Goal: Transaction & Acquisition: Book appointment/travel/reservation

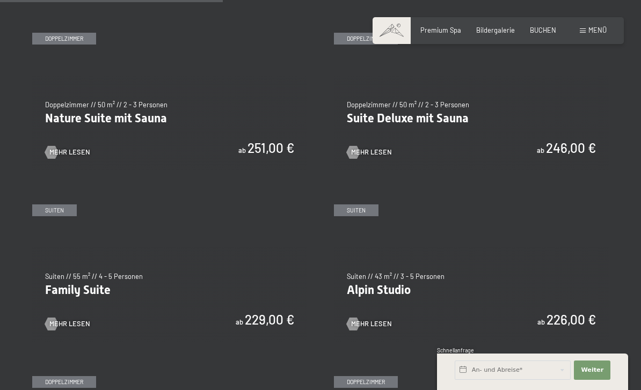
scroll to position [900, 0]
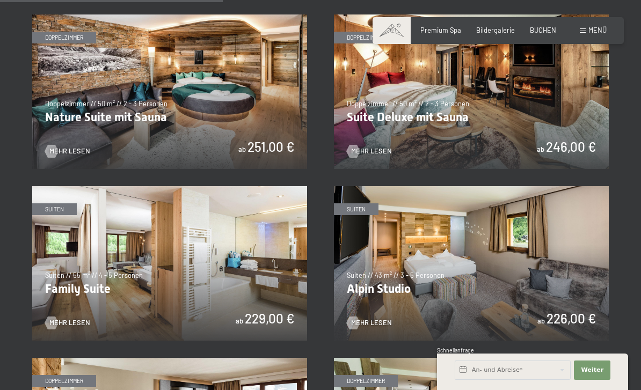
click at [239, 231] on span "Einwilligung Marketing*" at bounding box center [260, 226] width 89 height 11
click at [211, 231] on input "Einwilligung Marketing*" at bounding box center [205, 226] width 11 height 11
checkbox input "false"
click at [266, 308] on img at bounding box center [169, 263] width 275 height 155
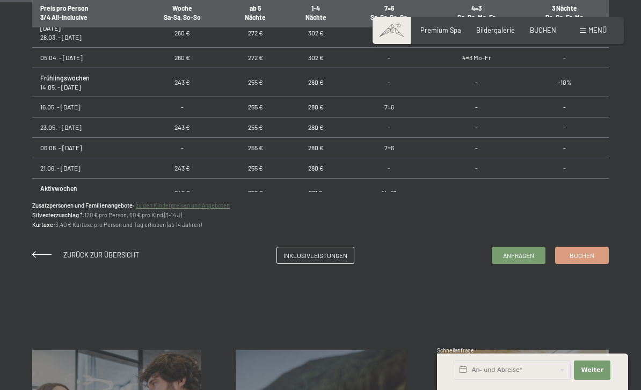
scroll to position [691, 0]
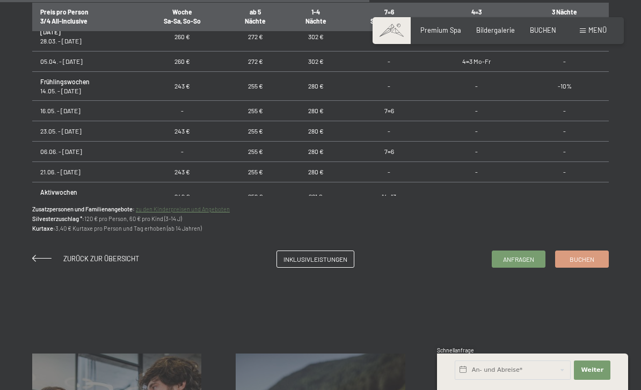
click at [585, 258] on span "Buchen" at bounding box center [581, 259] width 25 height 9
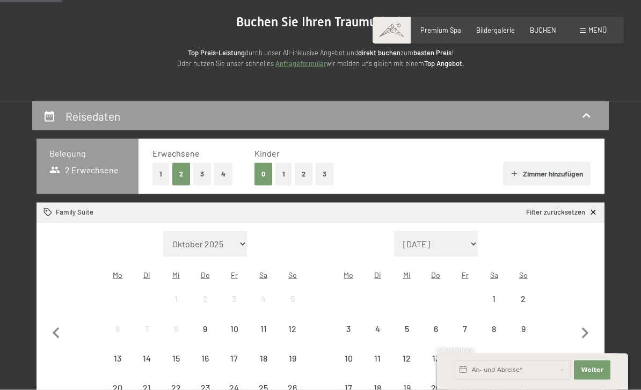
scroll to position [126, 0]
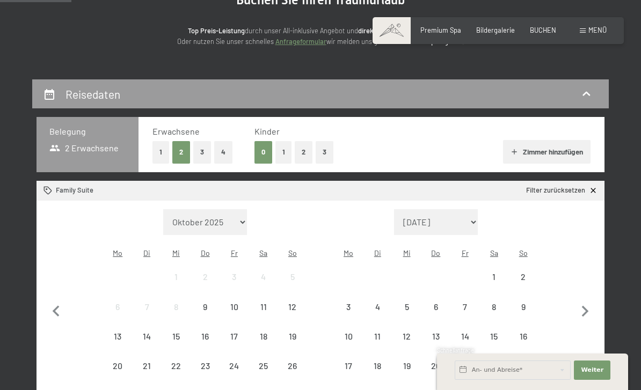
click at [303, 152] on button "2" at bounding box center [304, 152] width 18 height 22
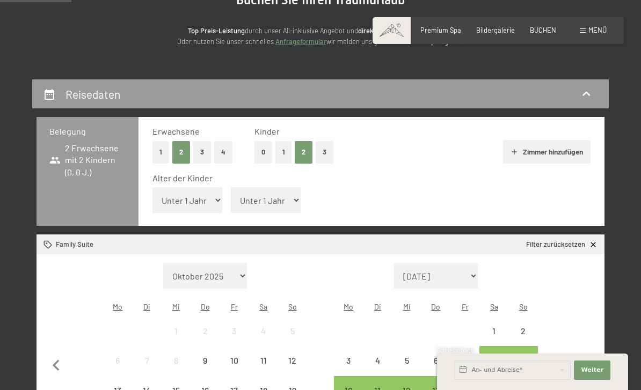
click at [202, 201] on select "Unter 1 Jahr 1 Jahr 2 Jahre 3 Jahre 4 Jahre 5 Jahre 6 Jahre 7 Jahre 8 Jahre 9 J…" at bounding box center [187, 200] width 70 height 26
select select "7"
click at [279, 196] on select "Unter 1 Jahr 1 Jahr 2 Jahre 3 Jahre 4 Jahre 5 Jahre 6 Jahre 7 Jahre 8 Jahre 9 J…" at bounding box center [266, 200] width 70 height 26
select select "3"
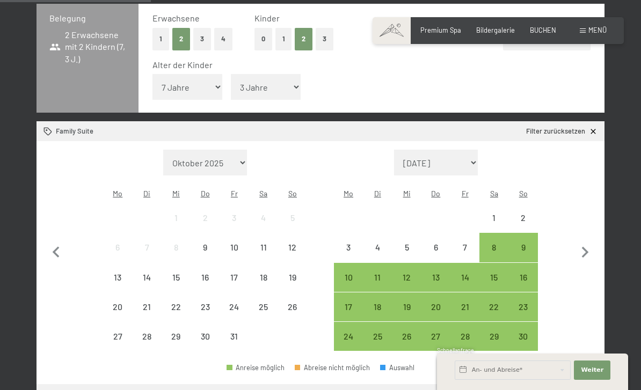
scroll to position [238, 0]
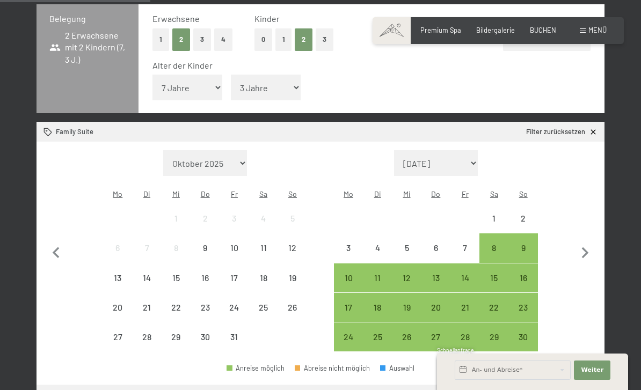
click at [589, 242] on icon "button" at bounding box center [585, 253] width 23 height 23
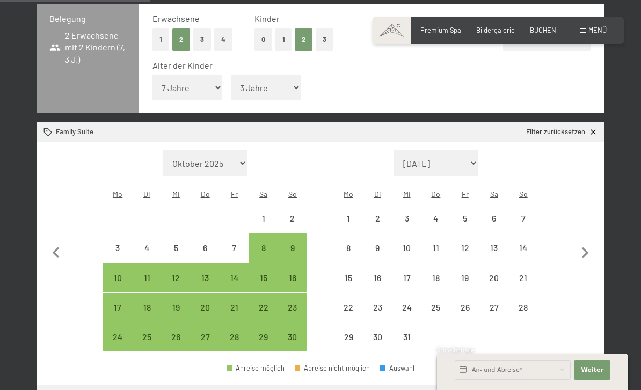
click at [588, 242] on icon "button" at bounding box center [585, 253] width 23 height 23
select select "[DATE]"
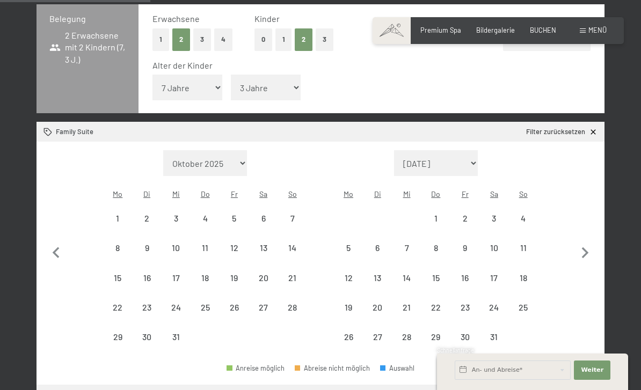
select select "[DATE]"
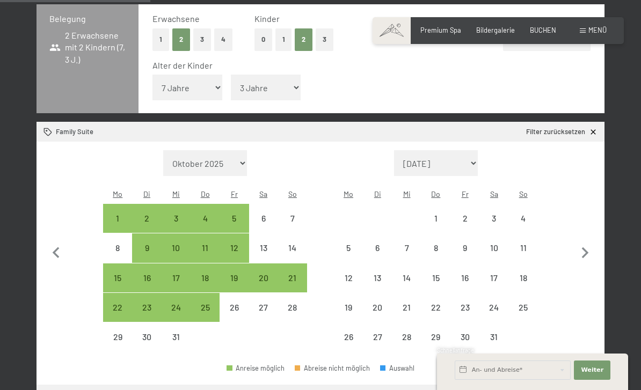
click at [587, 242] on icon "button" at bounding box center [585, 253] width 23 height 23
select select "[DATE]"
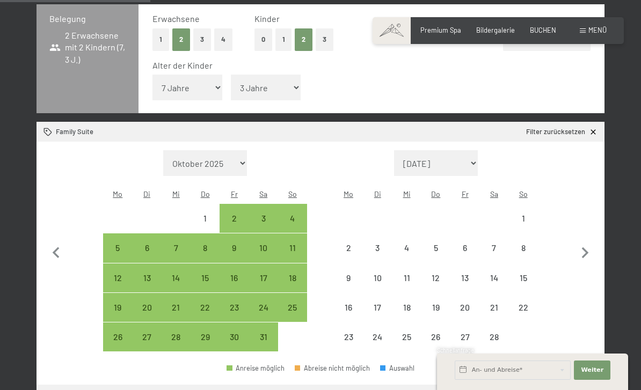
click at [590, 242] on icon "button" at bounding box center [585, 253] width 23 height 23
select select "[DATE]"
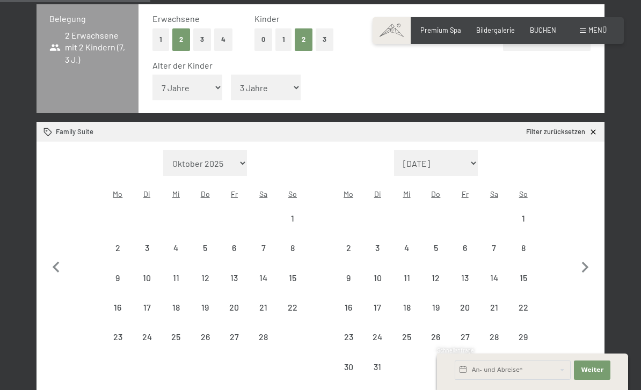
click at [590, 236] on button "button" at bounding box center [585, 265] width 23 height 231
click at [590, 238] on button "button" at bounding box center [585, 265] width 23 height 231
select select "[DATE]"
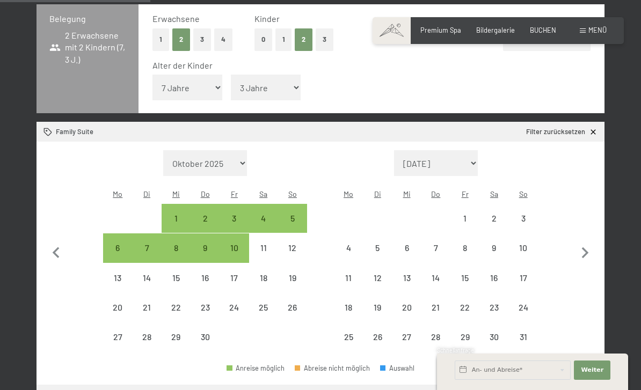
select select "[DATE]"
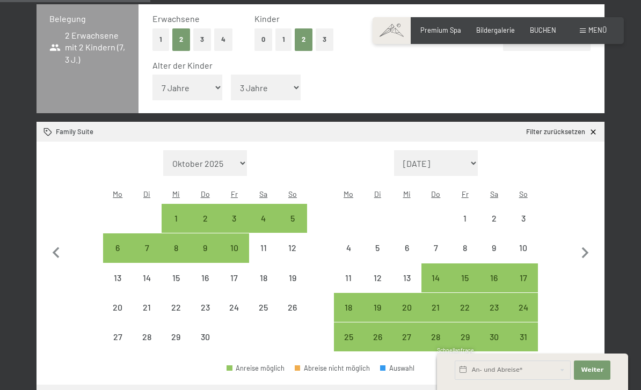
click at [587, 247] on icon "button" at bounding box center [585, 252] width 7 height 11
select select "[DATE]"
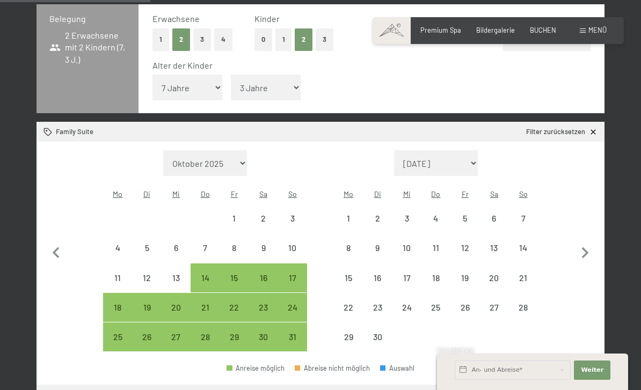
select select "[DATE]"
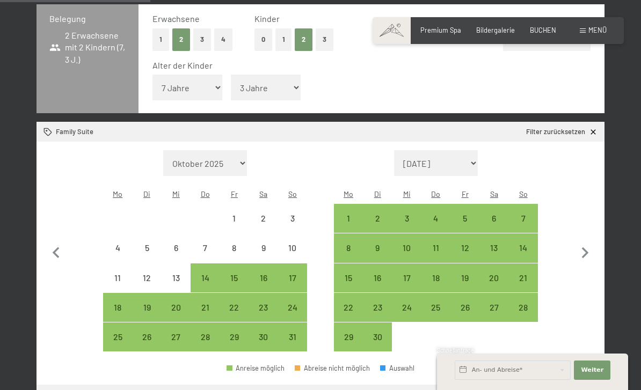
click at [588, 242] on icon "button" at bounding box center [585, 253] width 23 height 23
select select "[DATE]"
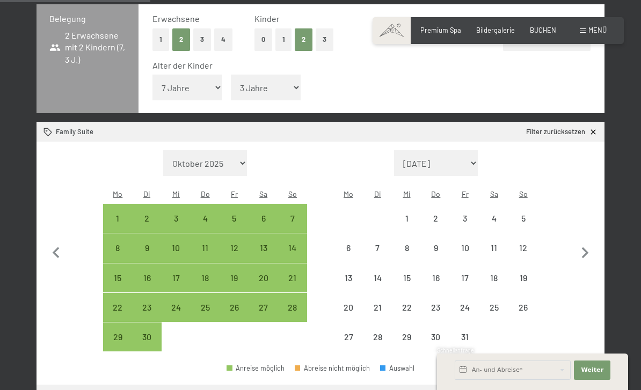
select select "[DATE]"
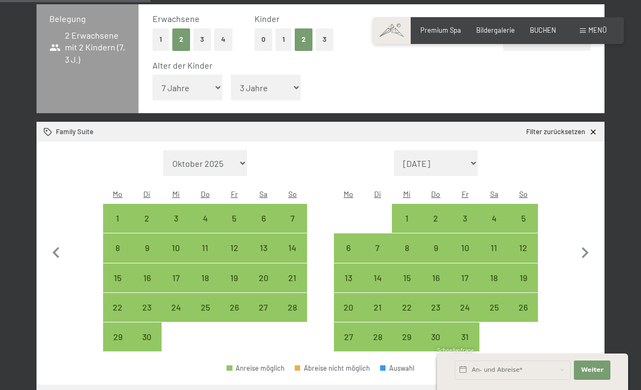
click at [524, 274] on div "19" at bounding box center [523, 287] width 27 height 27
select select "[DATE]"
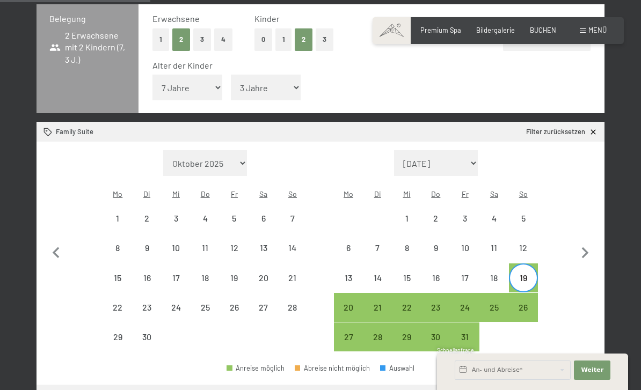
click at [407, 333] on div "29" at bounding box center [406, 346] width 27 height 27
select select "[DATE]"
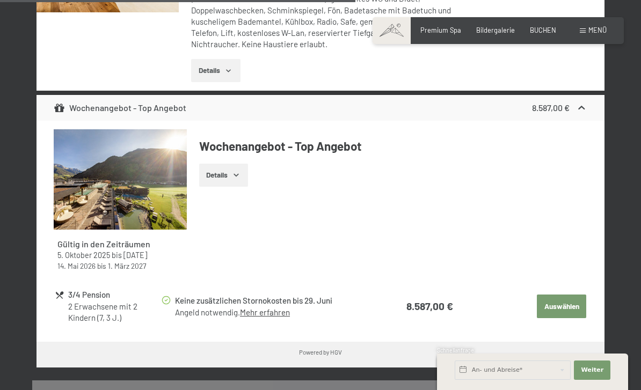
scroll to position [792, 0]
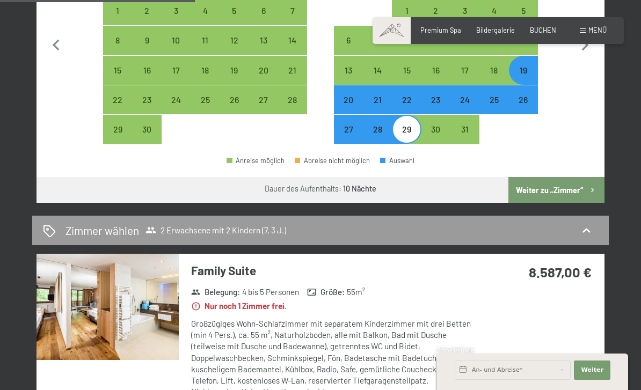
click at [585, 177] on button "Weiter zu „Zimmer“" at bounding box center [556, 190] width 96 height 26
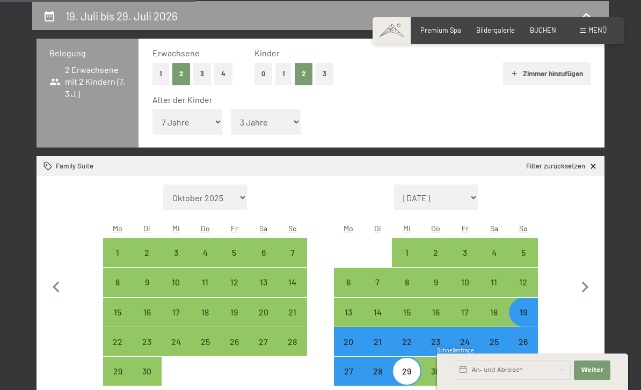
select select "[DATE]"
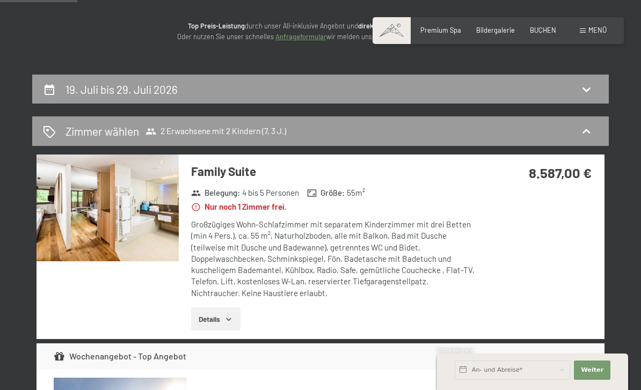
scroll to position [129, 0]
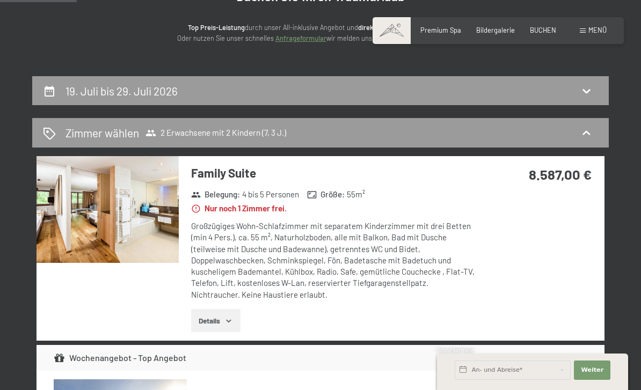
click at [585, 132] on icon at bounding box center [586, 132] width 8 height 4
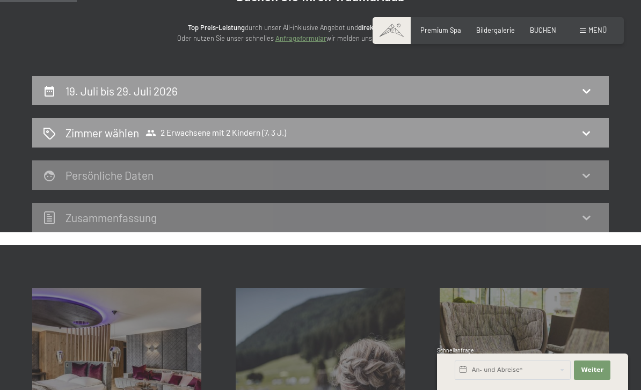
click at [596, 136] on div "[PERSON_NAME] [PERSON_NAME] 2 Erwachsene mit 2 Kindern (7, 3 J.)" at bounding box center [320, 133] width 555 height 16
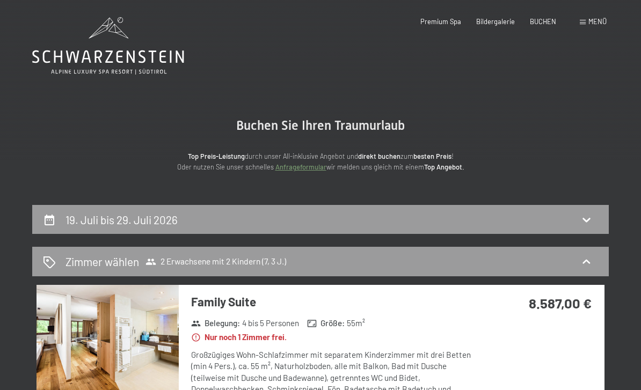
scroll to position [13, 0]
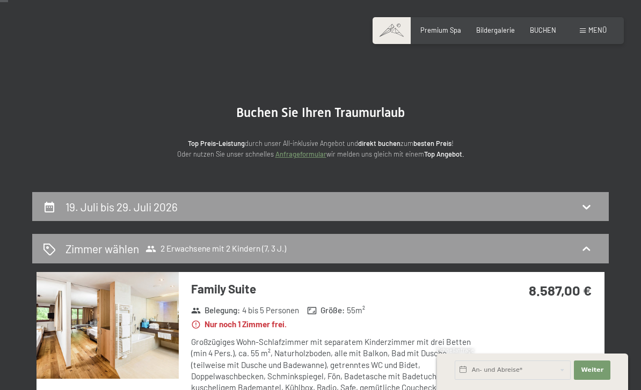
click at [584, 249] on icon at bounding box center [586, 248] width 8 height 4
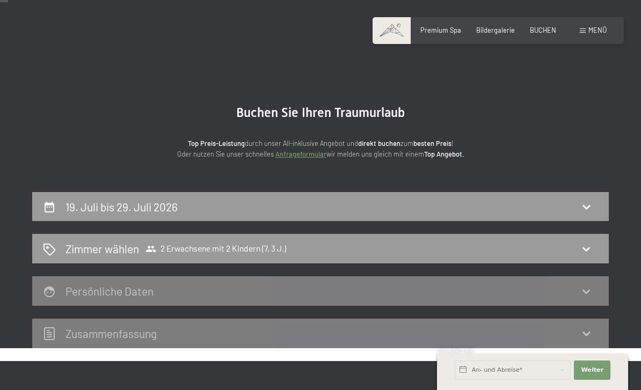
click at [572, 241] on div "[PERSON_NAME] [PERSON_NAME] 2 Erwachsene mit 2 Kindern (7, 3 J.)" at bounding box center [320, 249] width 555 height 16
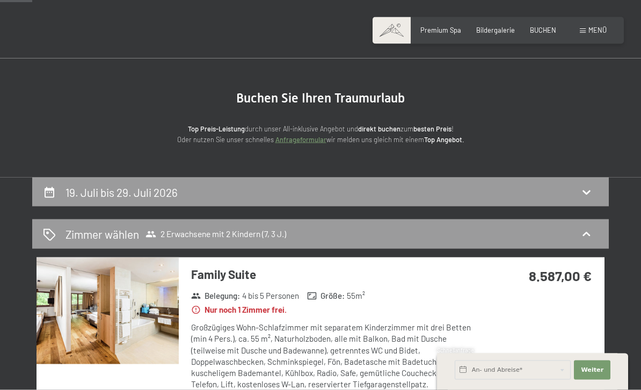
scroll to position [0, 0]
